Goal: Information Seeking & Learning: Compare options

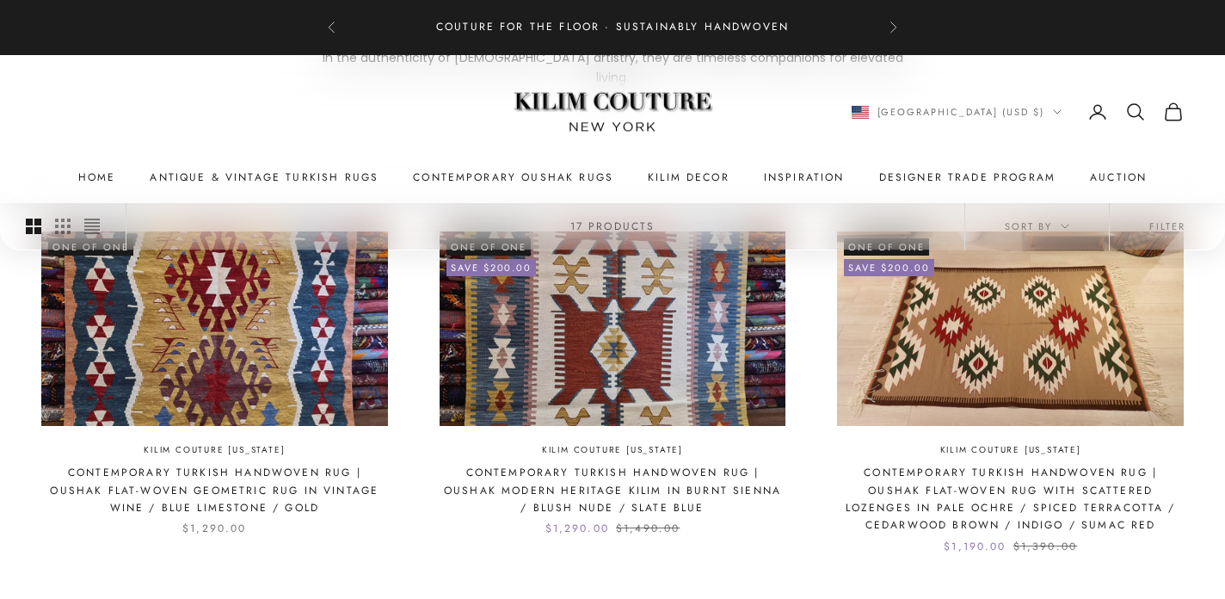
scroll to position [377, 0]
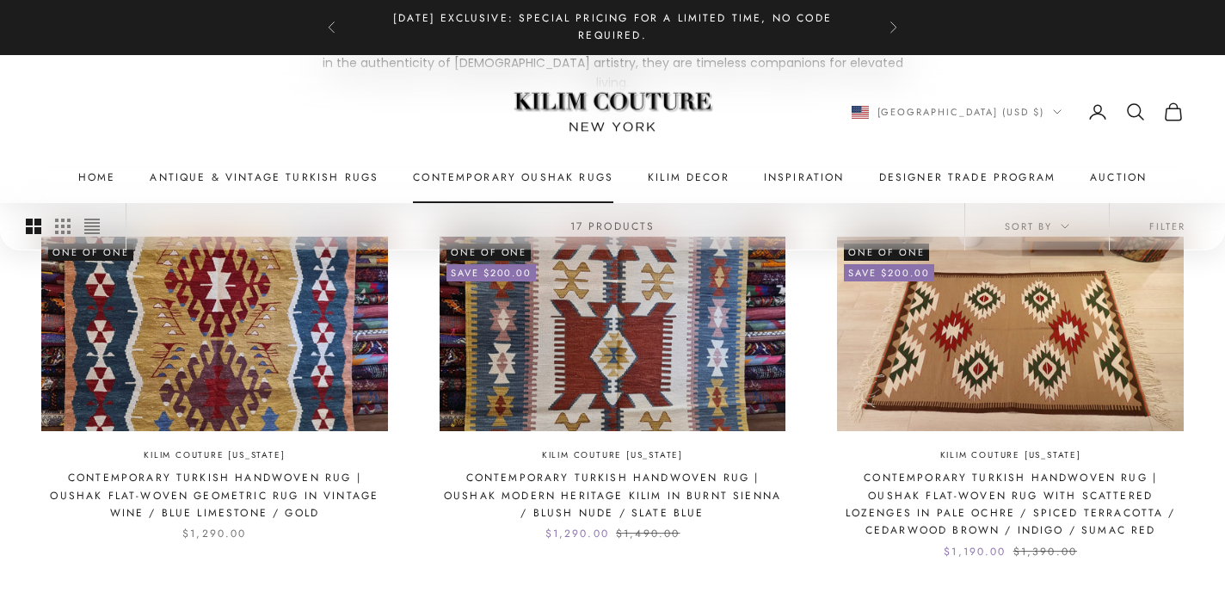
click at [470, 171] on link "Contemporary Oushak Rugs" at bounding box center [513, 177] width 200 height 17
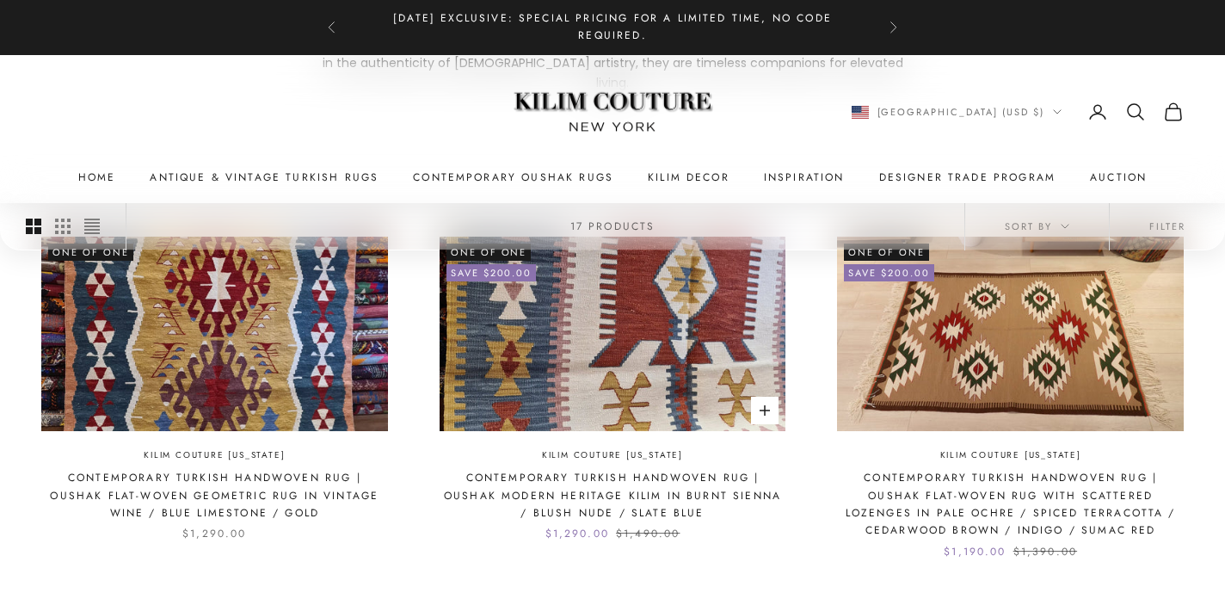
scroll to position [409, 0]
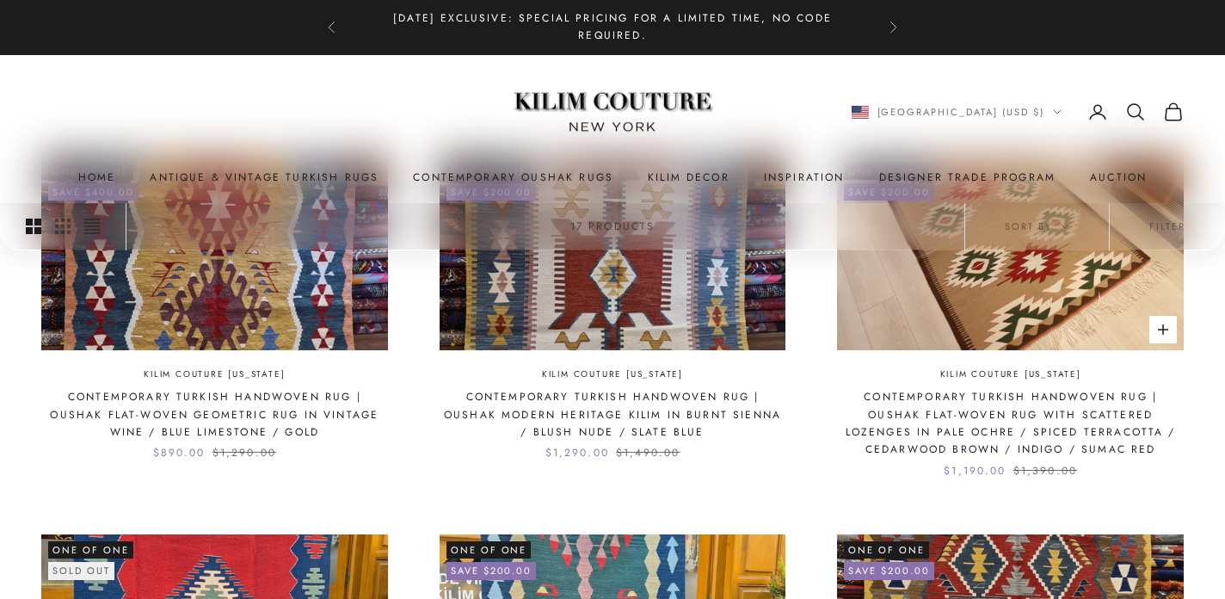
scroll to position [488, 0]
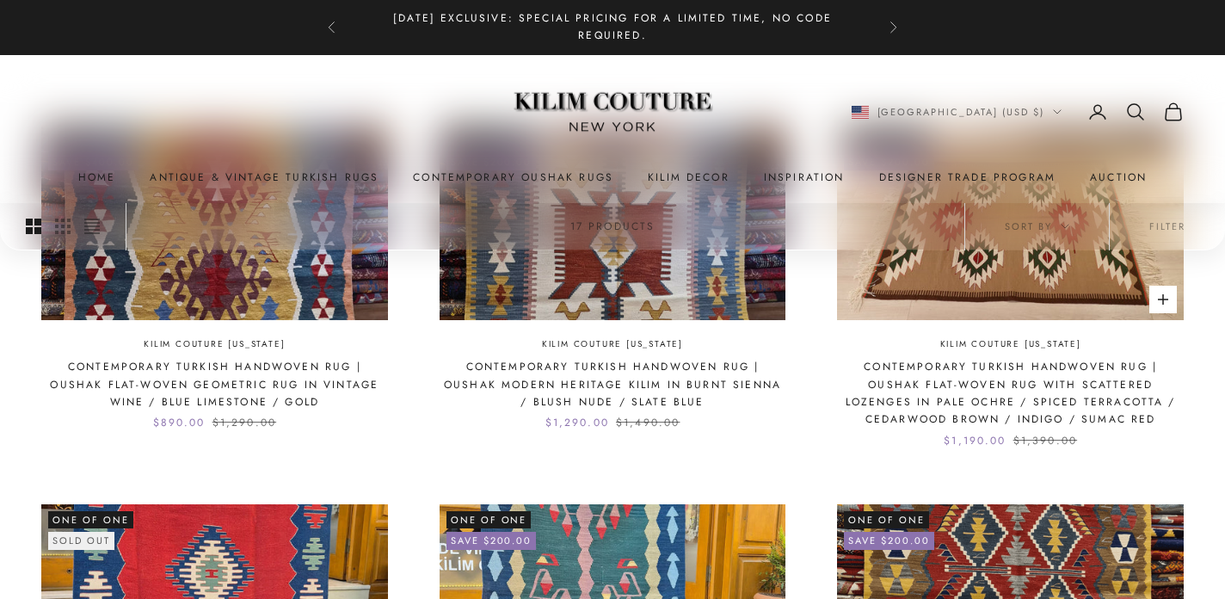
click at [878, 337] on div "Kilim Couture New York Contemporary Turkish Handwoven Rug | Oushak Flat-Woven R…" at bounding box center [1010, 393] width 347 height 112
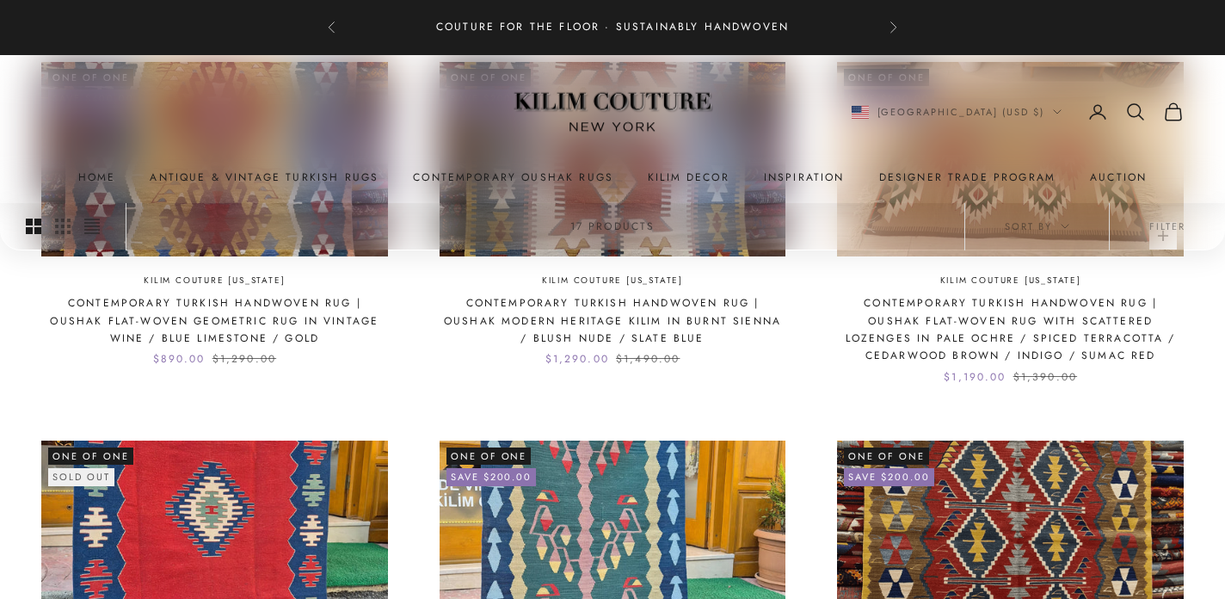
scroll to position [569, 0]
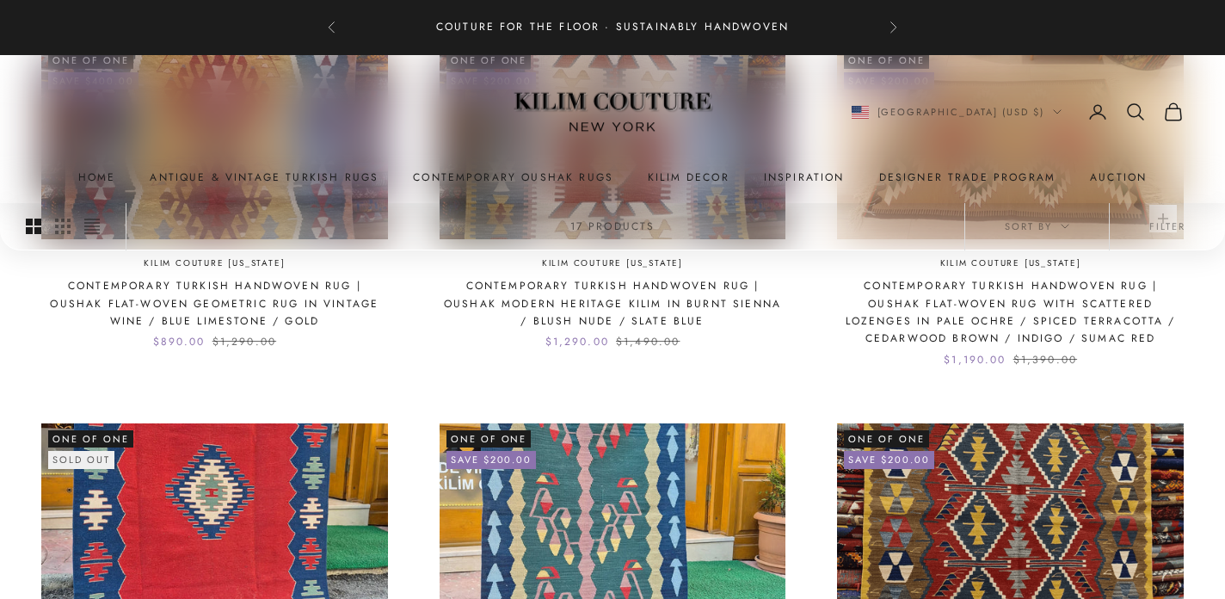
click at [956, 311] on link "Contemporary Turkish Handwoven Rug | Oushak Flat-Woven Rug with Scattered Lozen…" at bounding box center [1010, 312] width 347 height 71
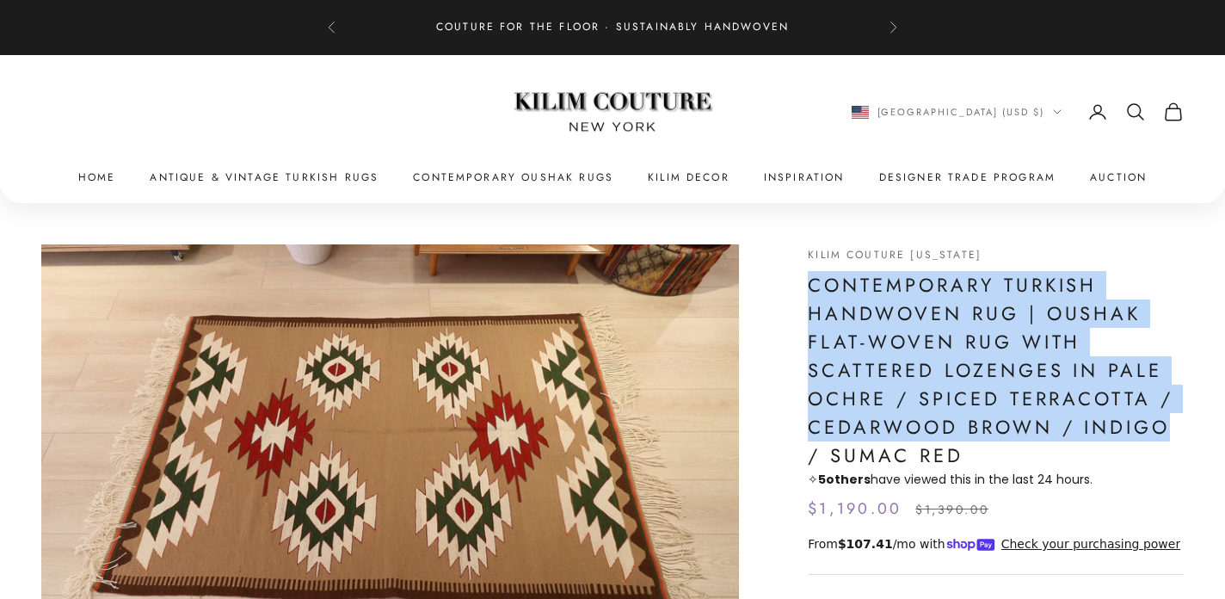
drag, startPoint x: 809, startPoint y: 287, endPoint x: 1186, endPoint y: 435, distance: 406.0
copy h1 "Contemporary Turkish Handwoven Rug | Oushak Flat-Woven Rug with Scattered Lozen…"
click at [336, 179] on link "Antique & Vintage Turkish Rugs" at bounding box center [264, 177] width 229 height 17
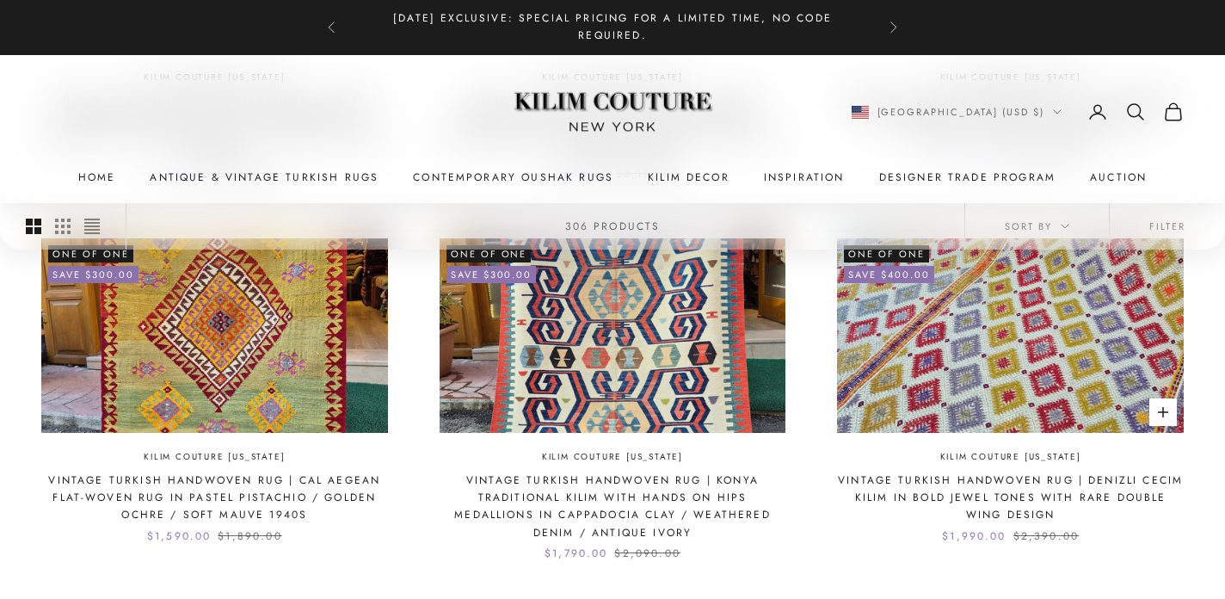
scroll to position [835, 0]
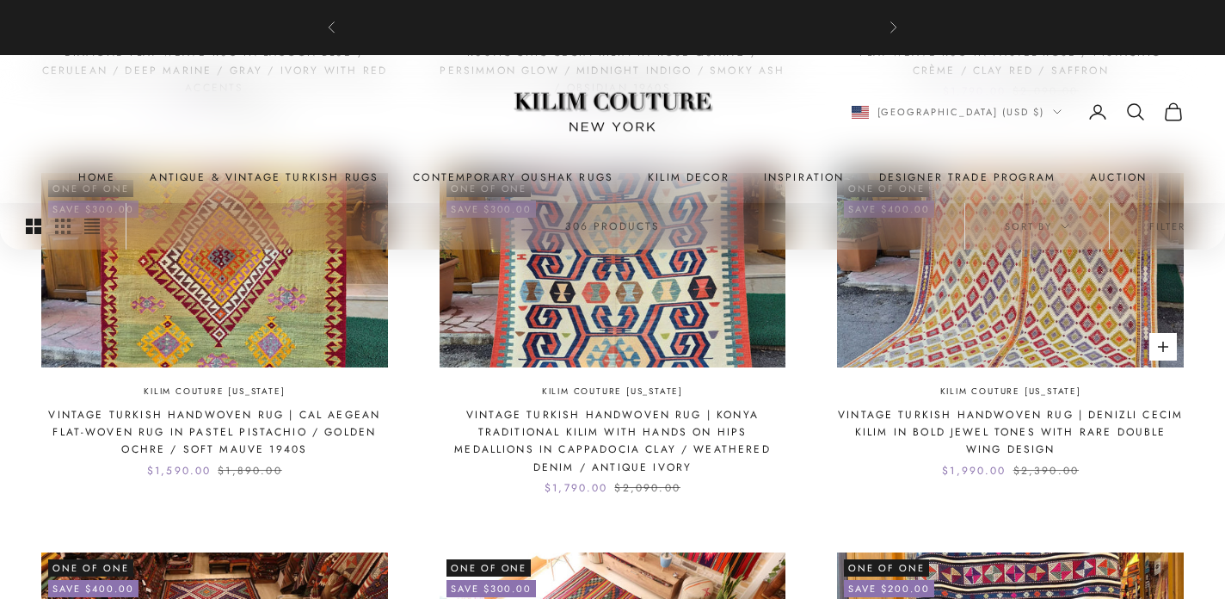
click at [1022, 394] on link "Kilim Couture [US_STATE]" at bounding box center [1010, 392] width 141 height 15
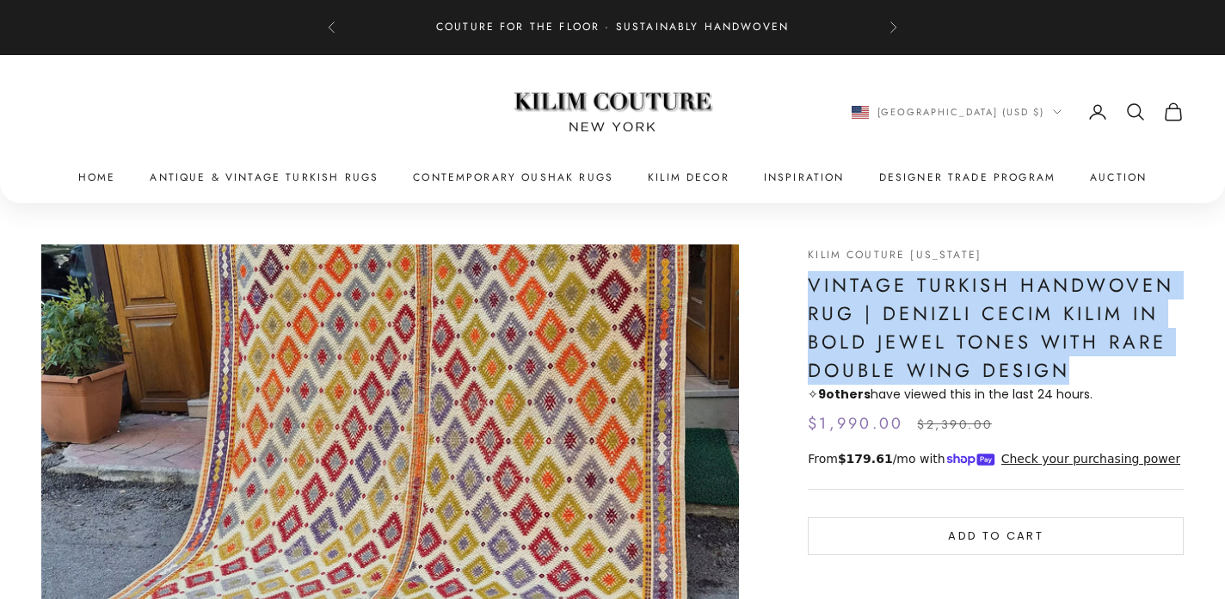
drag, startPoint x: 805, startPoint y: 273, endPoint x: 1100, endPoint y: 369, distance: 309.6
copy h1 "Vintage Turkish Handwoven Rug | Denizli Cecim Kilim in Bold Jewel Tones with Ra…"
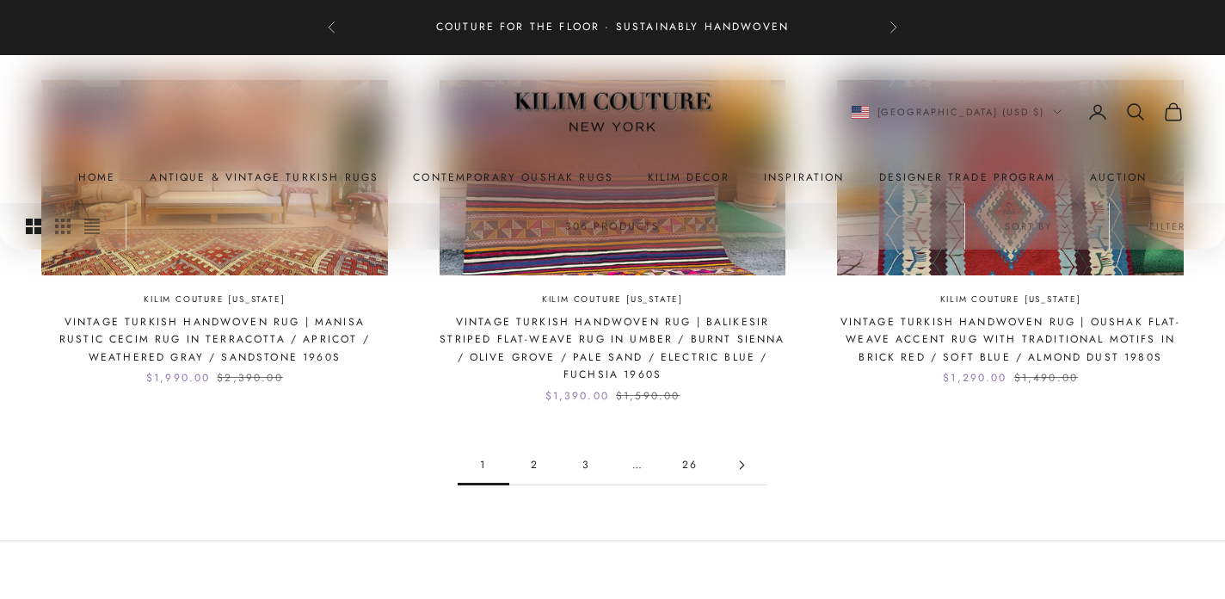
scroll to position [1736, 0]
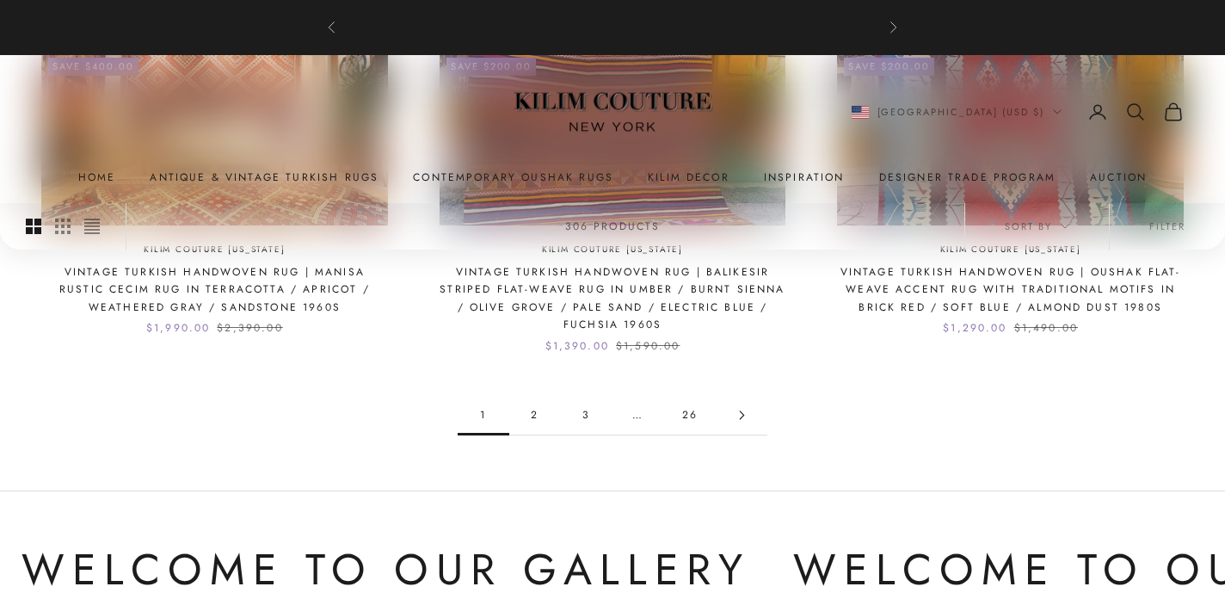
click at [528, 415] on link "2" at bounding box center [535, 415] width 52 height 39
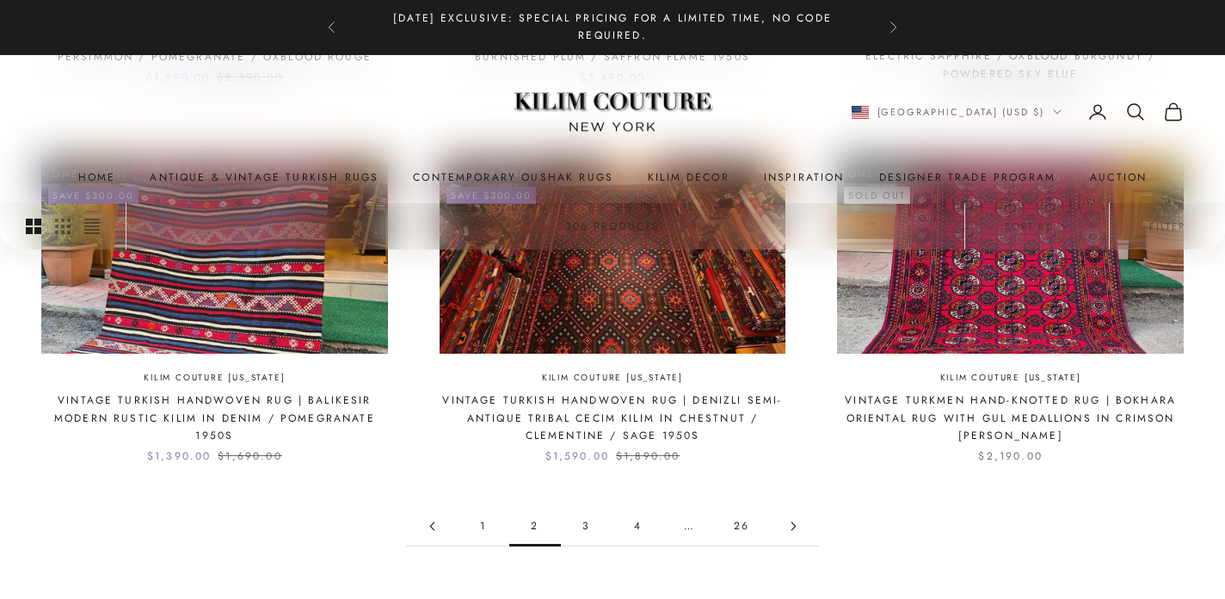
scroll to position [1639, 0]
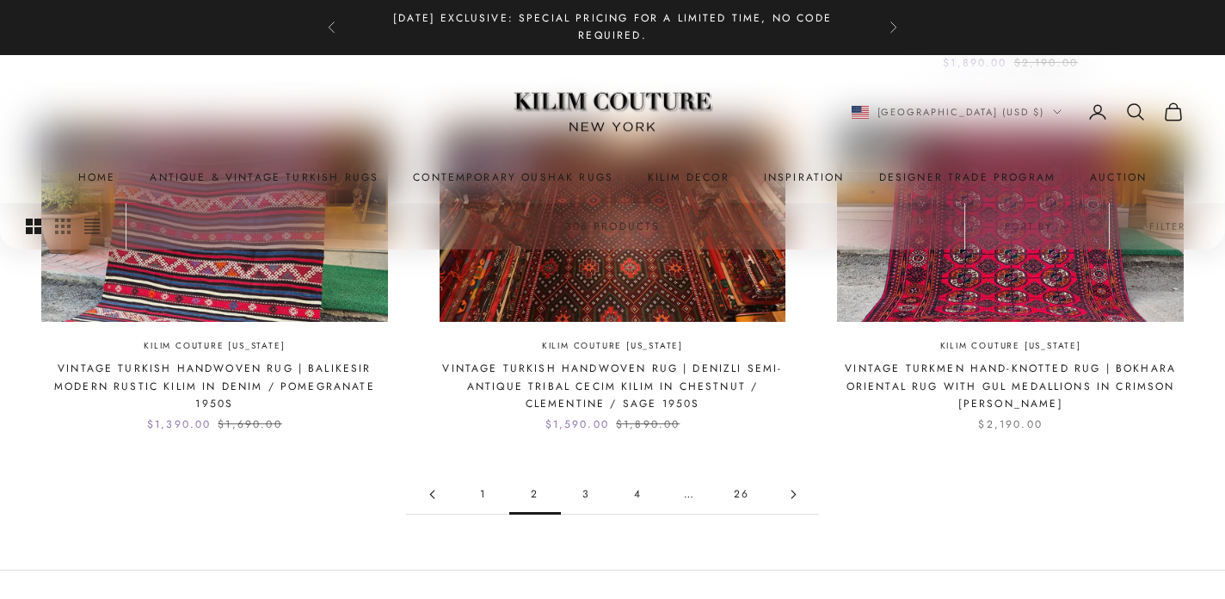
click at [584, 493] on link "3" at bounding box center [587, 494] width 52 height 39
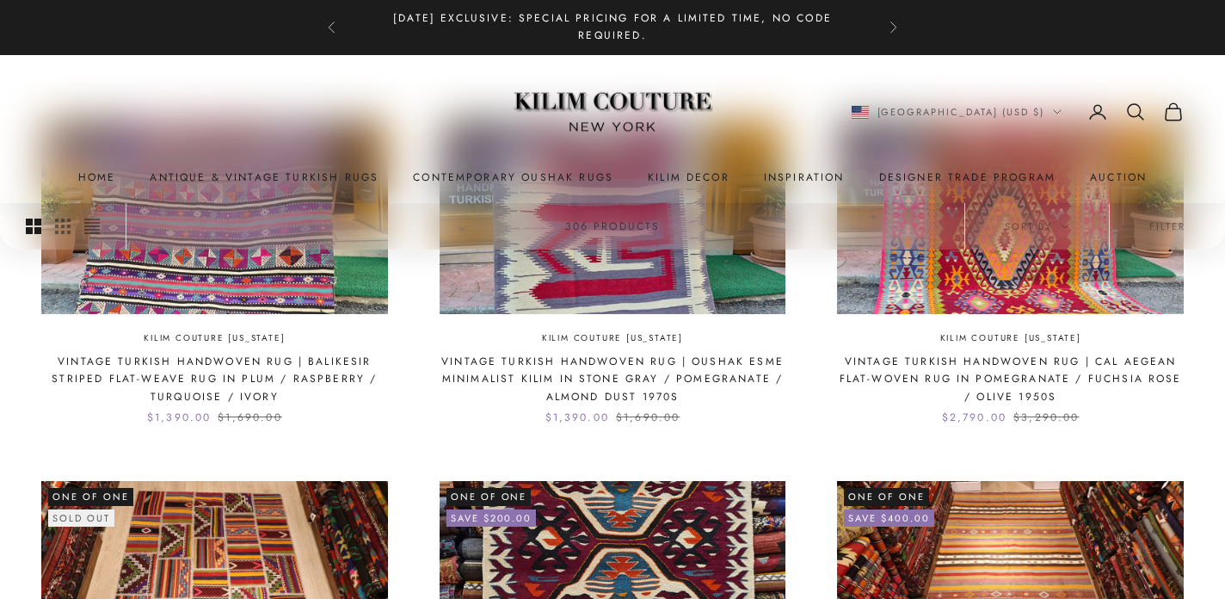
scroll to position [510, 0]
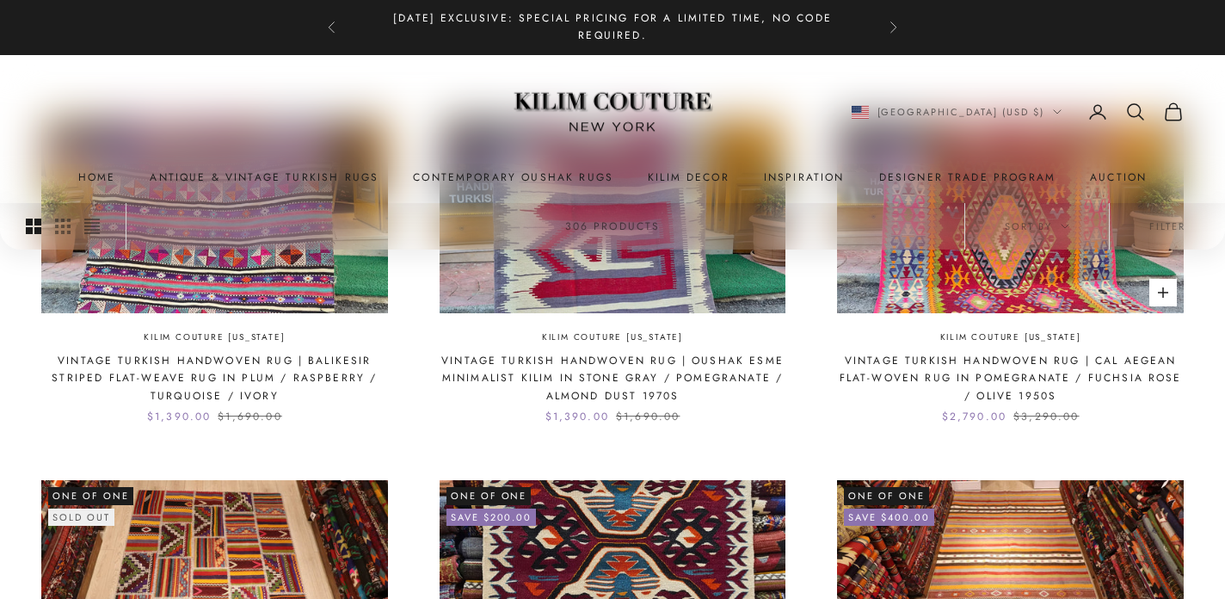
click at [968, 380] on link "Vintage Turkish Handwoven Rug | Cal Aegean Flat-Woven Rug in Pomegranate / Fuch…" at bounding box center [1010, 378] width 347 height 52
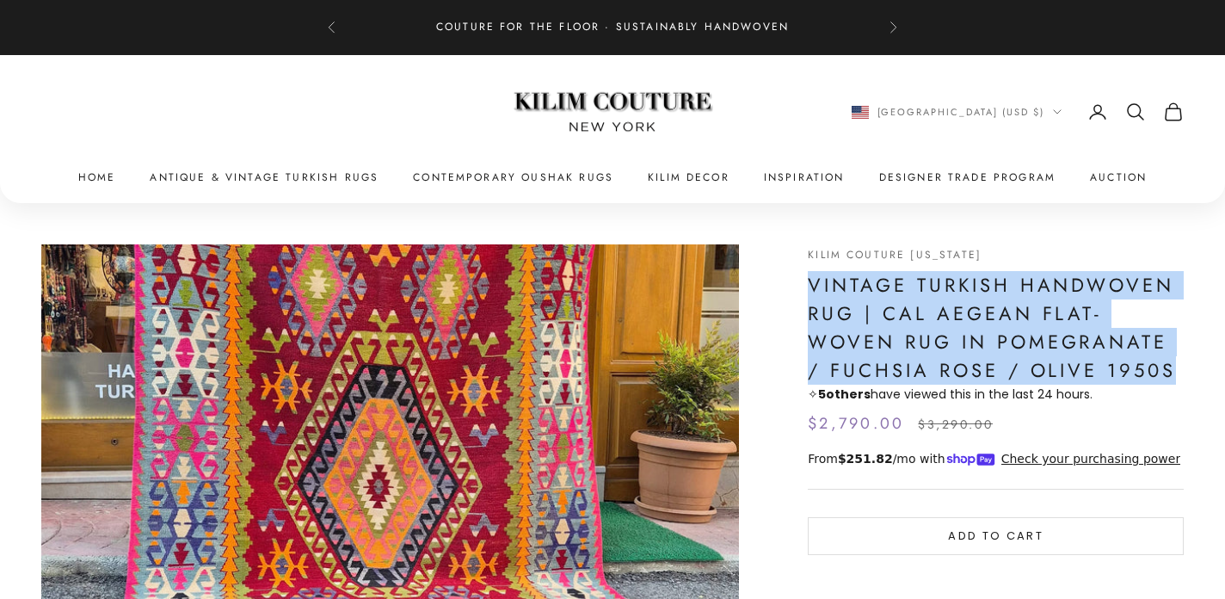
drag, startPoint x: 802, startPoint y: 280, endPoint x: 1184, endPoint y: 366, distance: 391.6
copy h1 "Vintage Turkish Handwoven Rug | Cal Aegean Flat-Woven Rug in Pomegranate / Fuch…"
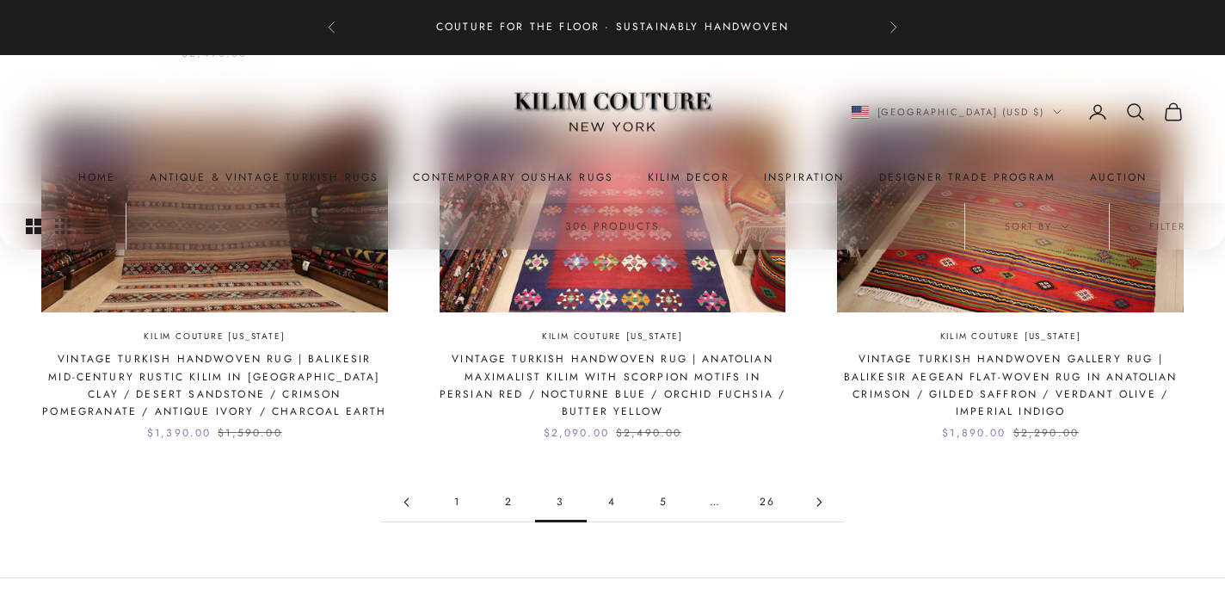
scroll to position [1612, 0]
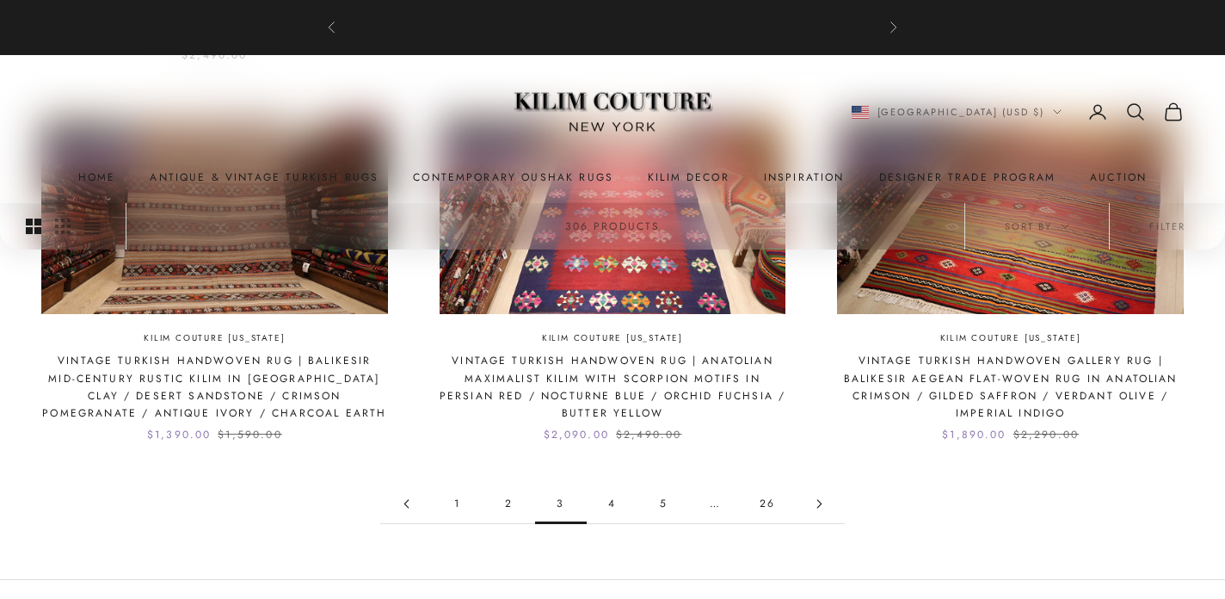
click at [607, 507] on link "4" at bounding box center [613, 503] width 52 height 39
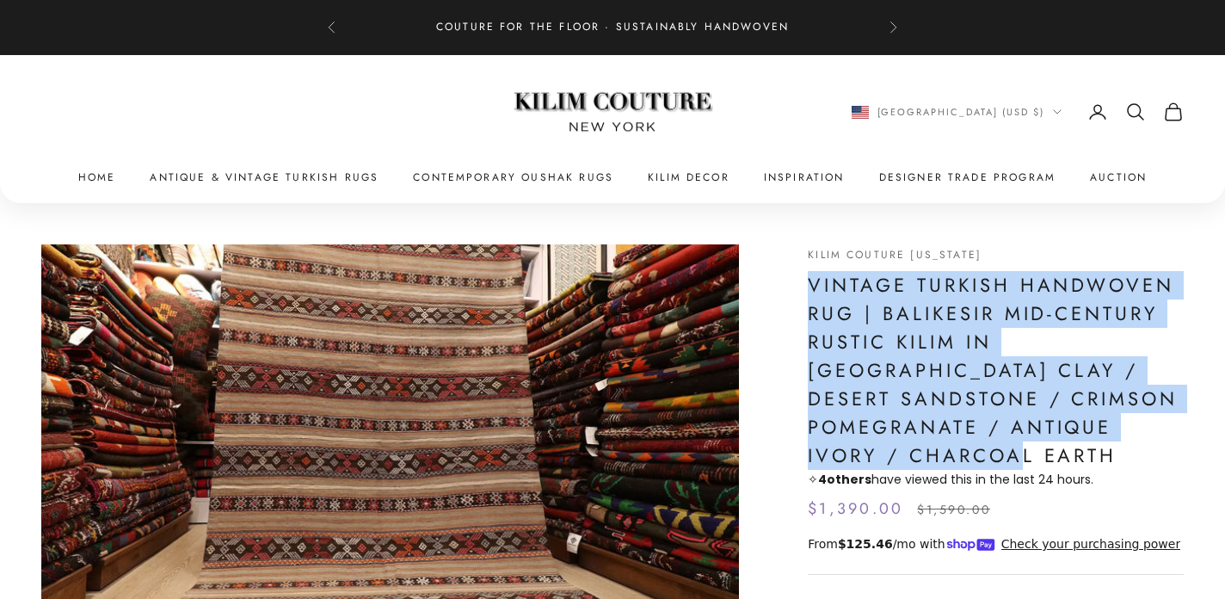
drag, startPoint x: 811, startPoint y: 288, endPoint x: 1087, endPoint y: 461, distance: 325.1
click at [1087, 461] on h1 "Vintage Turkish Handwoven Rug | Balikesir Mid-Century Rustic Kilim in [GEOGRAPH…" at bounding box center [996, 370] width 376 height 199
copy h1 "Vintage Turkish Handwoven Rug | Balikesir Mid-Century Rustic Kilim in [GEOGRAPH…"
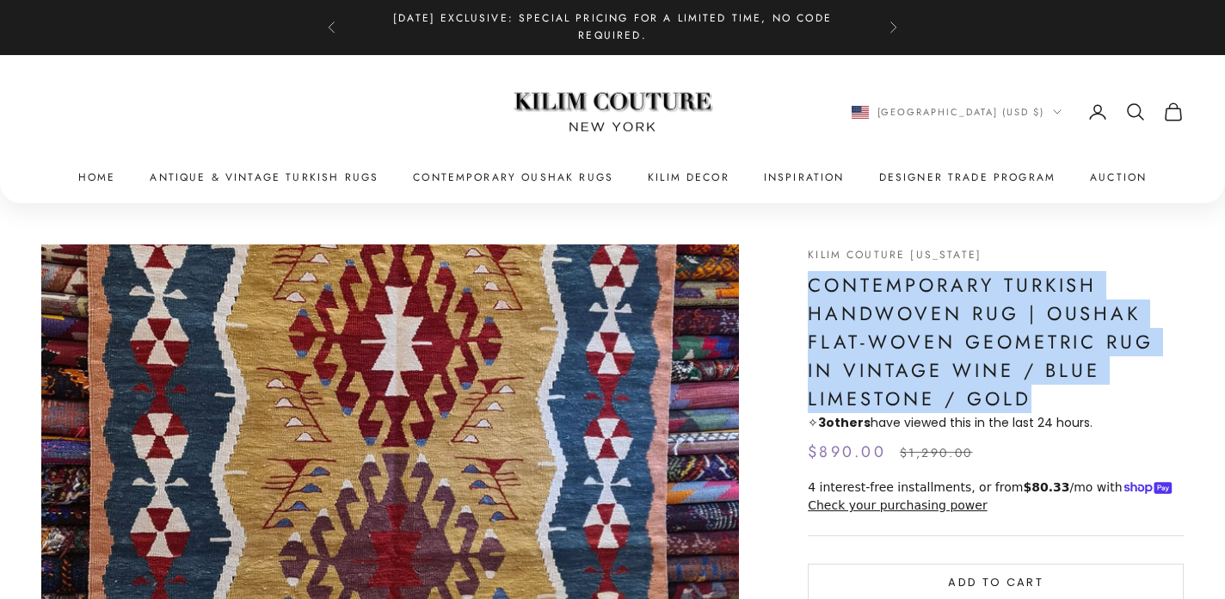
drag, startPoint x: 810, startPoint y: 286, endPoint x: 1067, endPoint y: 391, distance: 277.4
click at [1069, 391] on h1 "Contemporary Turkish Handwoven Rug | Oushak Flat-Woven Geometric Rug in Vintage…" at bounding box center [996, 342] width 376 height 142
copy h1 "Contemporary Turkish Handwoven Rug | Oushak Flat-Woven Geometric Rug in Vintage…"
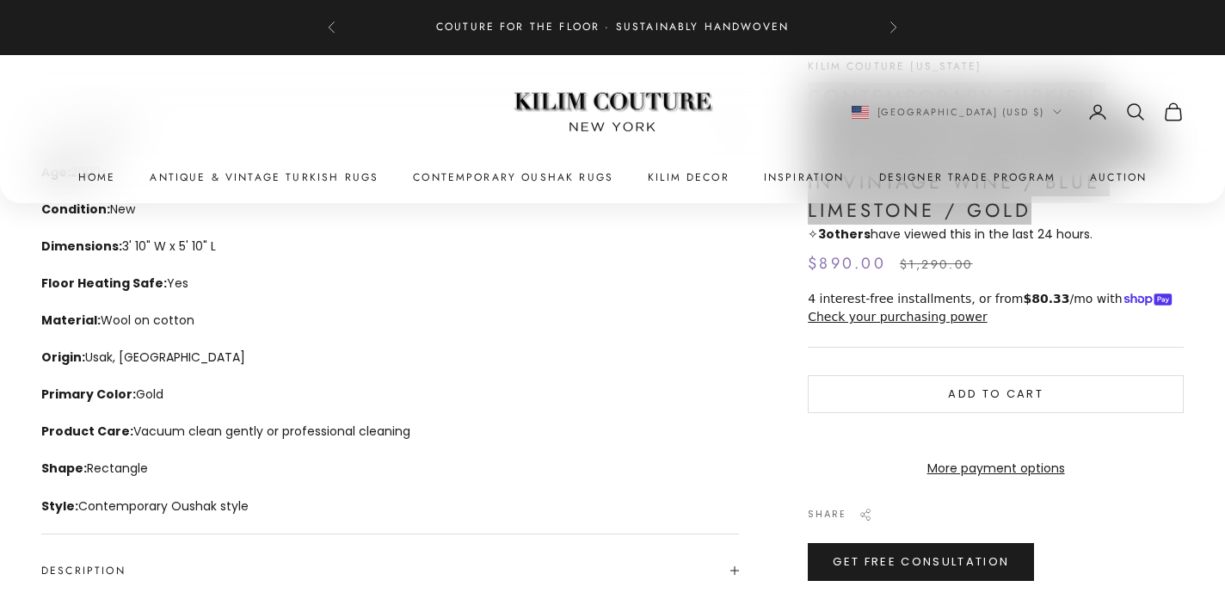
scroll to position [634, 0]
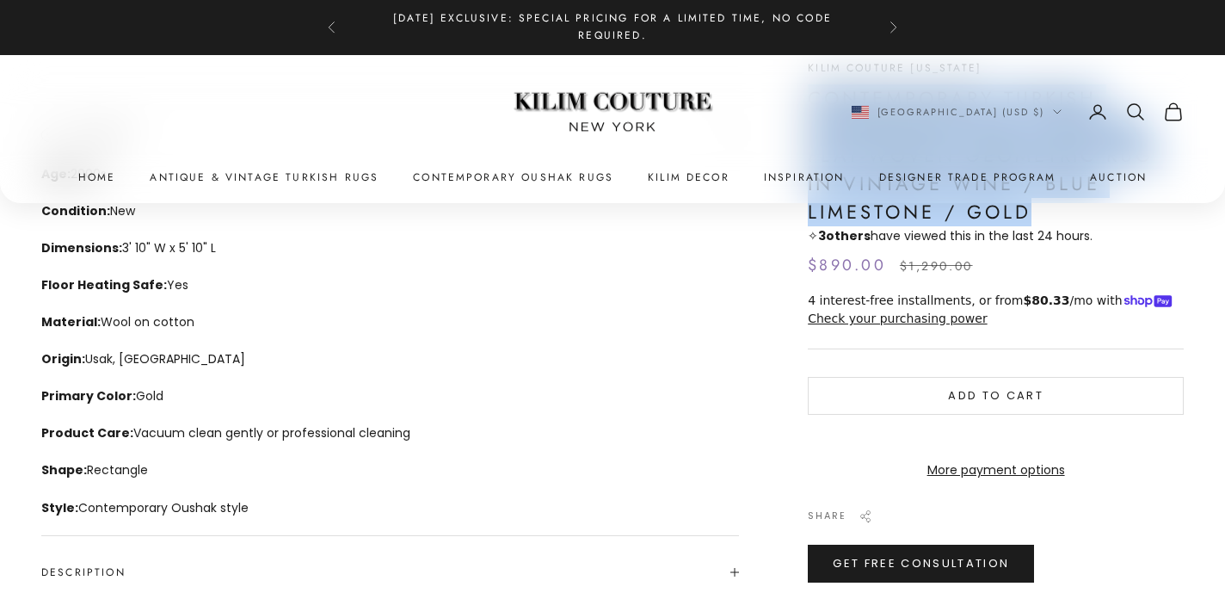
drag, startPoint x: 39, startPoint y: 211, endPoint x: 271, endPoint y: 509, distance: 378.3
click at [271, 509] on div "Zoom picture Go to item 1 Go to item 2 Go to item 3 Kilim Couture [US_STATE] Co…" at bounding box center [612, 144] width 1225 height 1150
copy div "Condition: New Dimensions: 3' 10" W x 5' 10" L Floor Heating Safe: Yes Material…"
